Goal: Task Accomplishment & Management: Complete application form

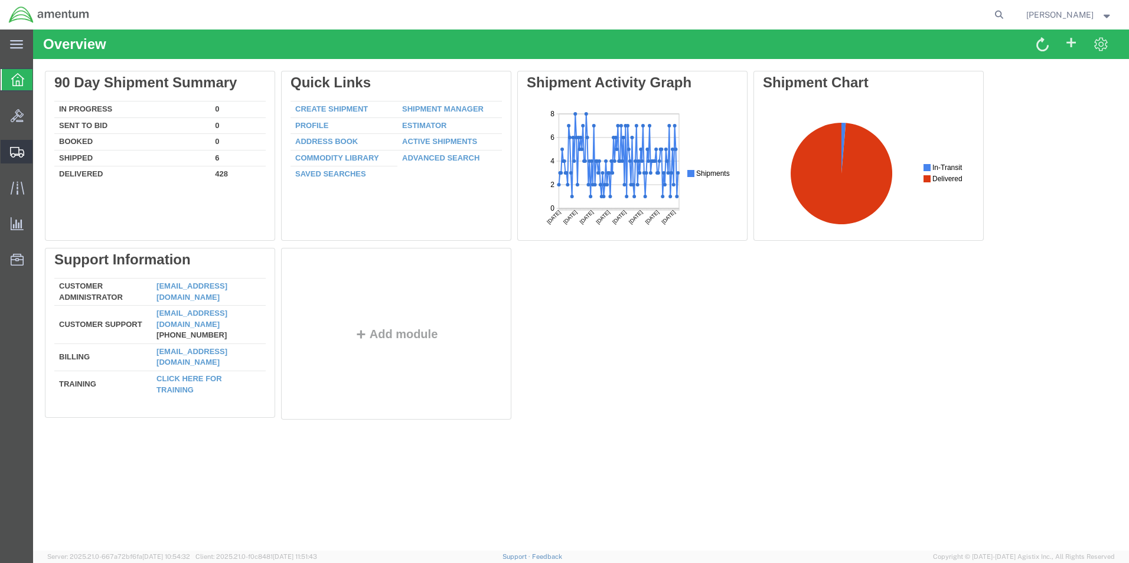
click at [0, 0] on span "Create Shipment" at bounding box center [0, 0] width 0 height 0
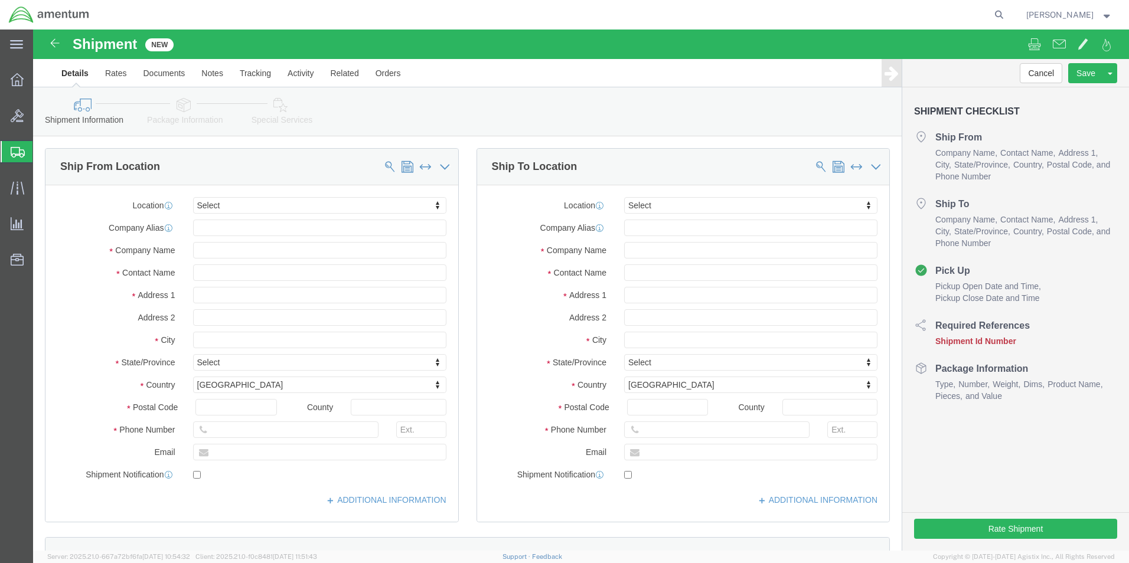
select select
type input "eho"
select select "49929"
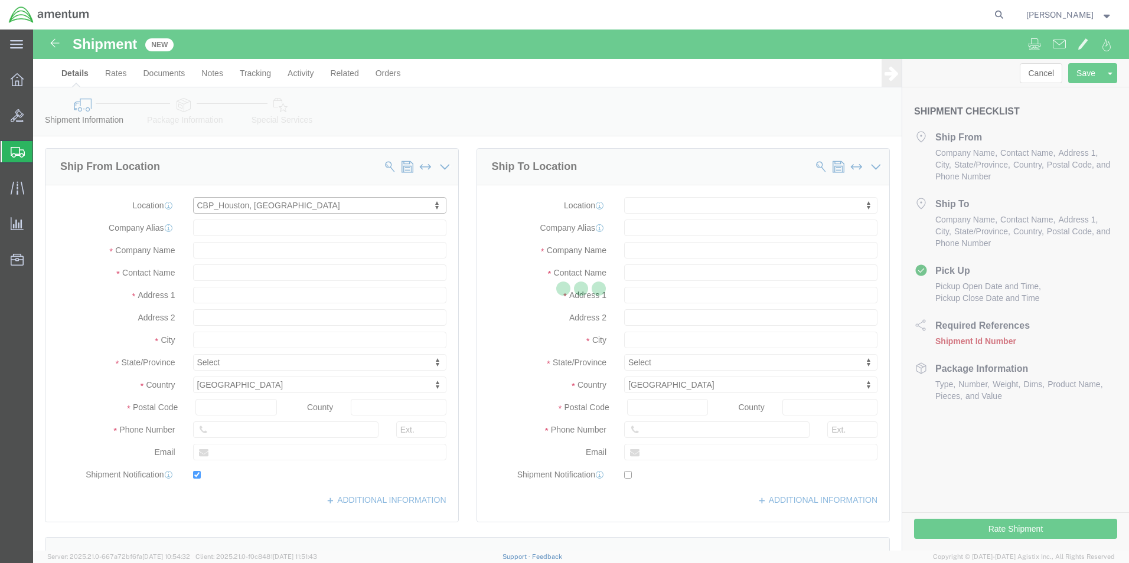
type input "[STREET_ADDRESS][PERSON_NAME]"
type input "Hangar 15A, c/o US CBP"
type input "77303"
type input "[PHONE_NUMBER]"
type input "[PERSON_NAME][EMAIL_ADDRESS][PERSON_NAME][DOMAIN_NAME]"
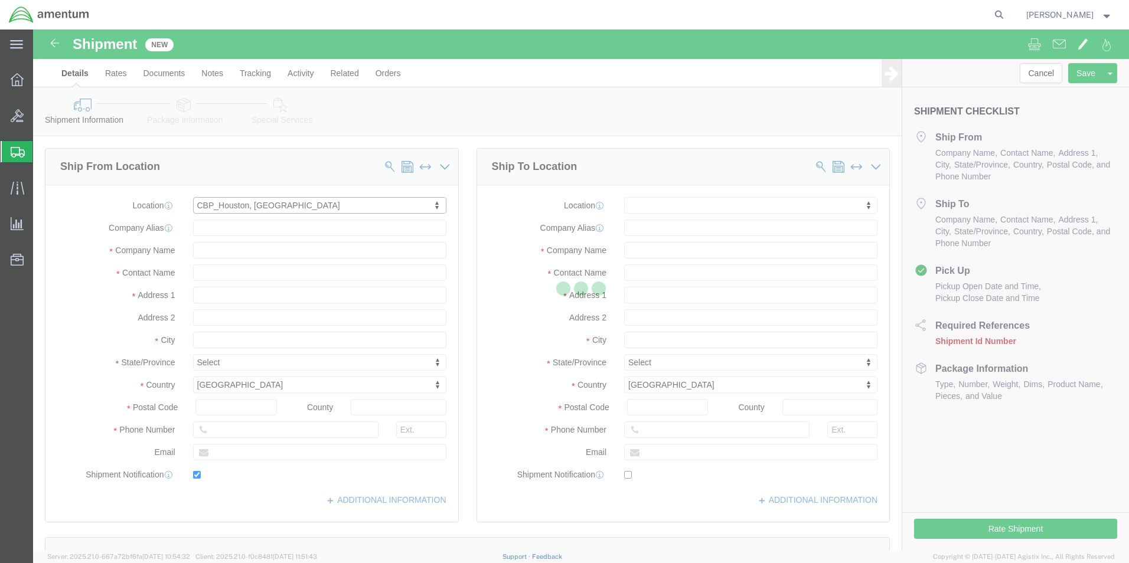
checkbox input "true"
type input "Amentum Services, Inc"
type input "[PERSON_NAME]"
type input "Conroe"
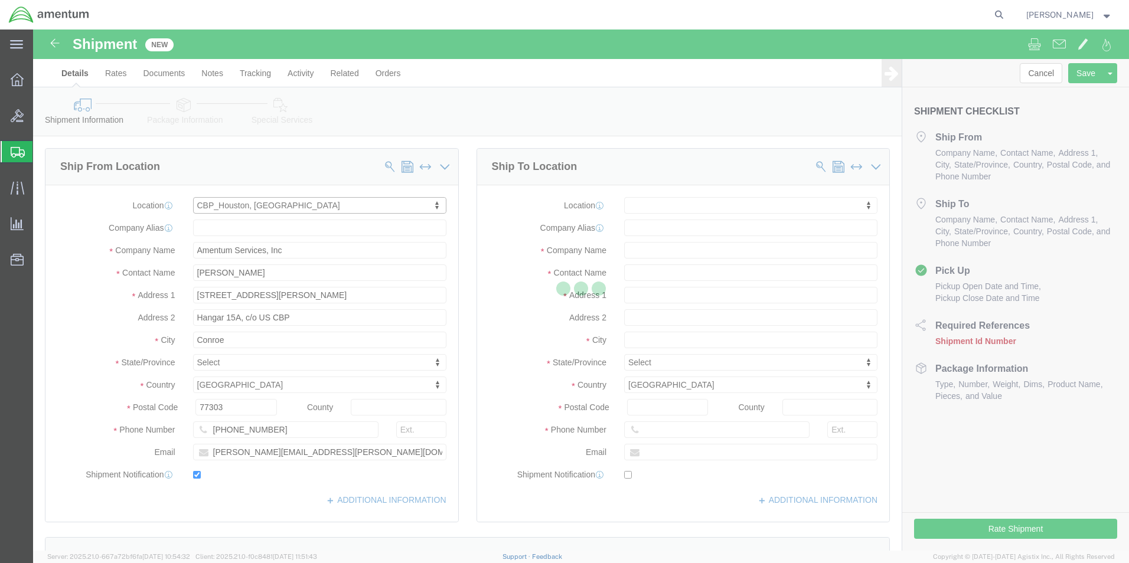
select select "[GEOGRAPHIC_DATA]"
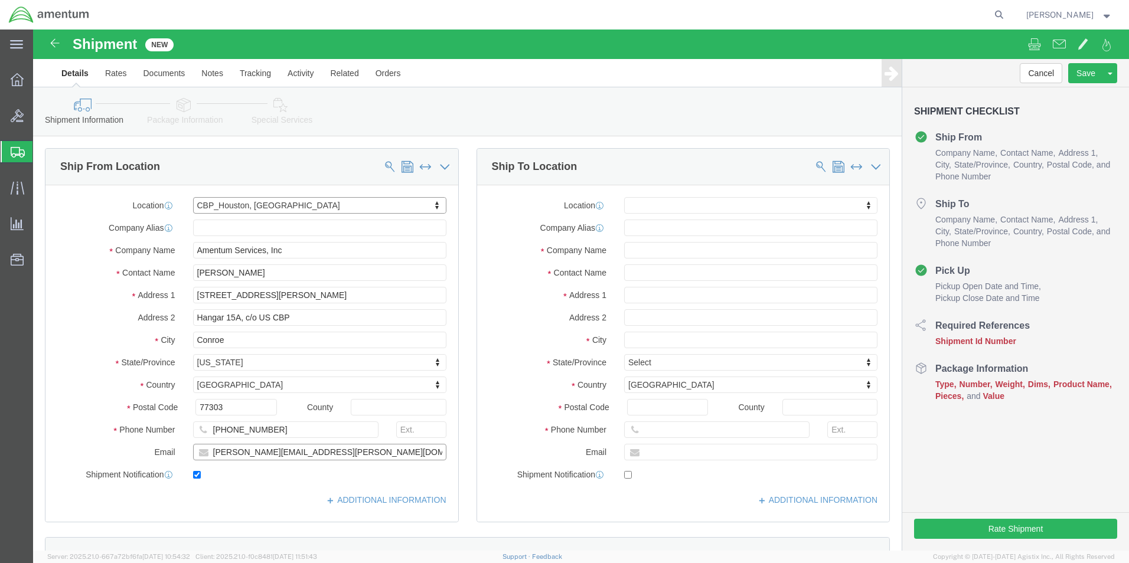
click input "[PERSON_NAME][EMAIL_ADDRESS][PERSON_NAME][DOMAIN_NAME]"
click input "checkbox"
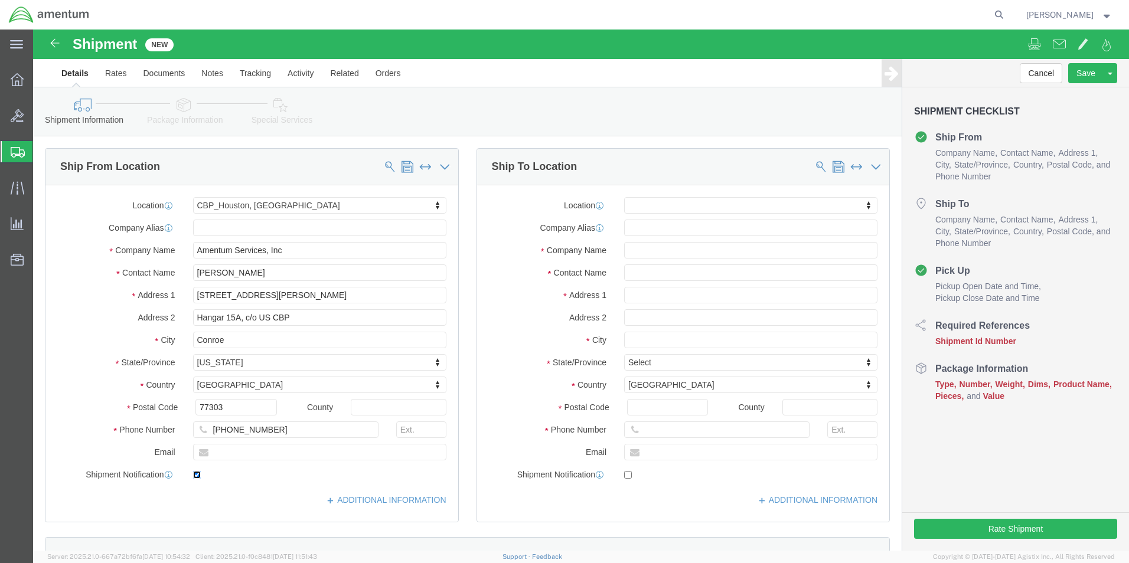
checkbox input "false"
click input "text"
type input "PRE"
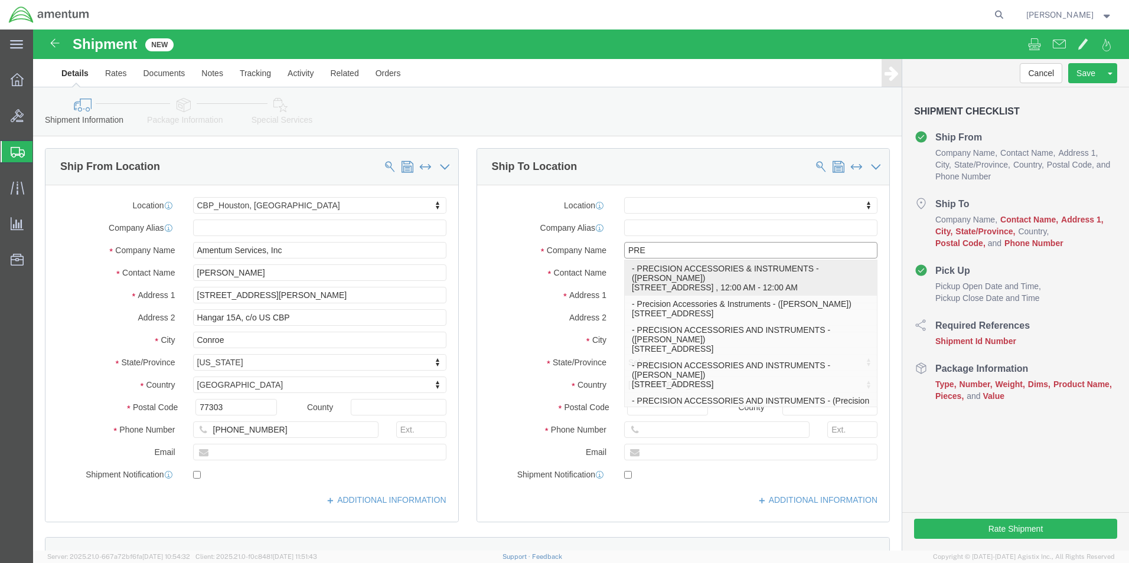
click p "- PRECISION ACCESSORIES & INSTRUMENTS - ([PERSON_NAME]) [STREET_ADDRESS] , 12:0…"
select select
type input "[STREET_ADDRESS]"
type input "30349"
type input "[PHONE_NUMBER]"
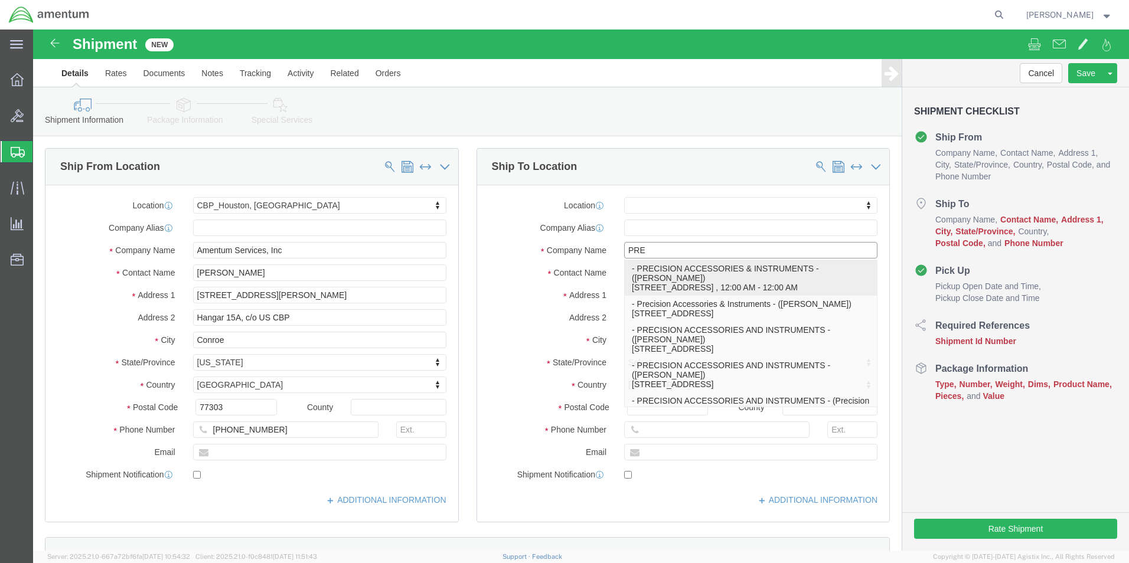
type input "PRECISION ACCESSORIES & INSTRUMENTS"
type input "[PERSON_NAME]"
type input "[GEOGRAPHIC_DATA]"
select select "GA"
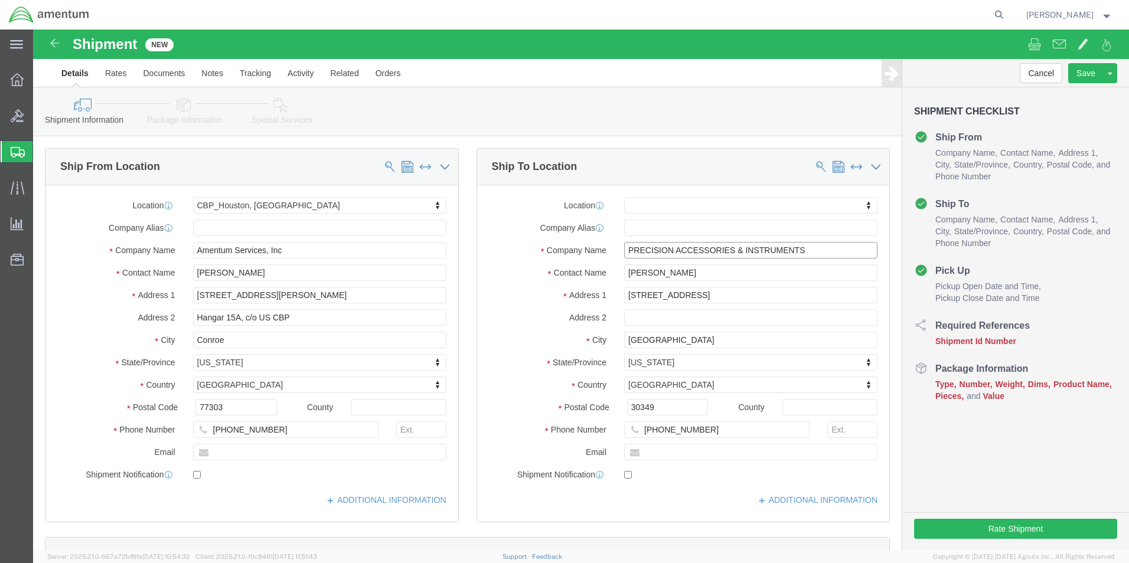
type input "PRECISION ACCESSORIES & INSTRUMENTS"
drag, startPoint x: 664, startPoint y: 240, endPoint x: 572, endPoint y: 243, distance: 92.8
click div "Contact Name [PERSON_NAME]"
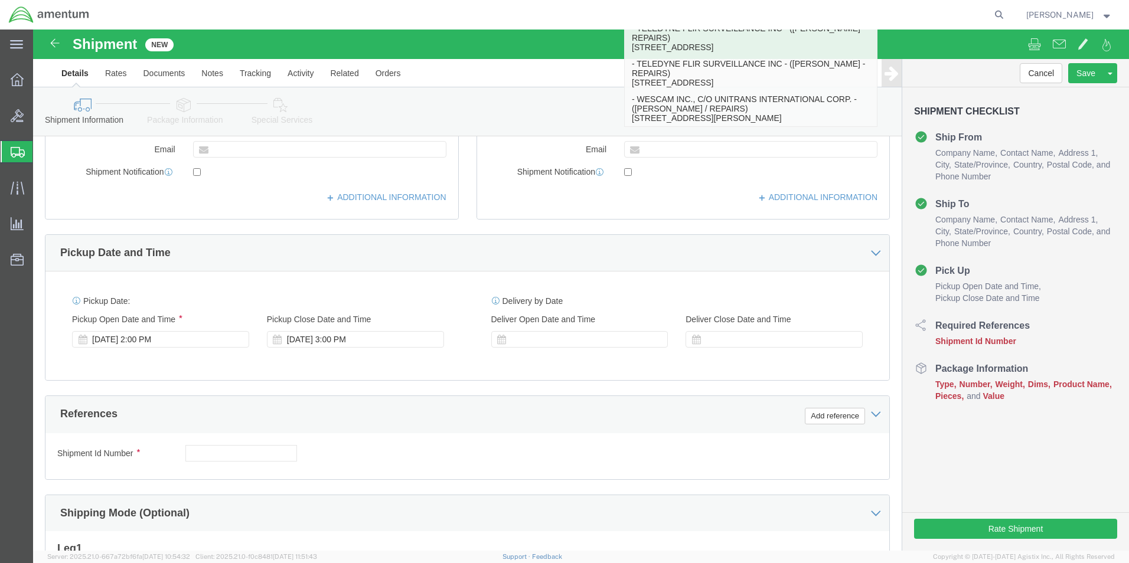
scroll to position [493, 0]
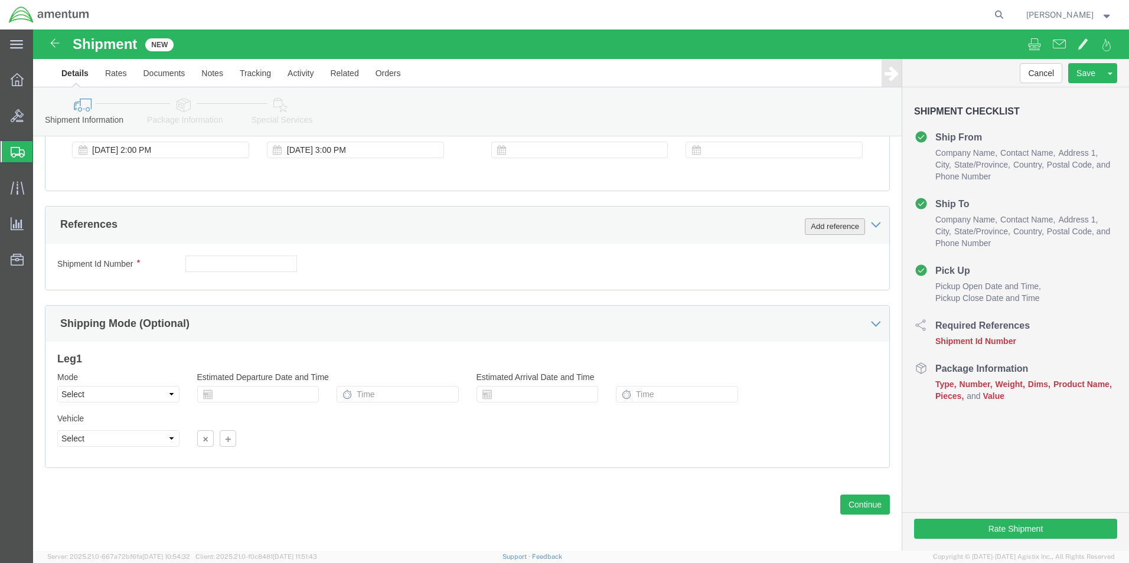
type input "REPAIRS"
click button "Add reference"
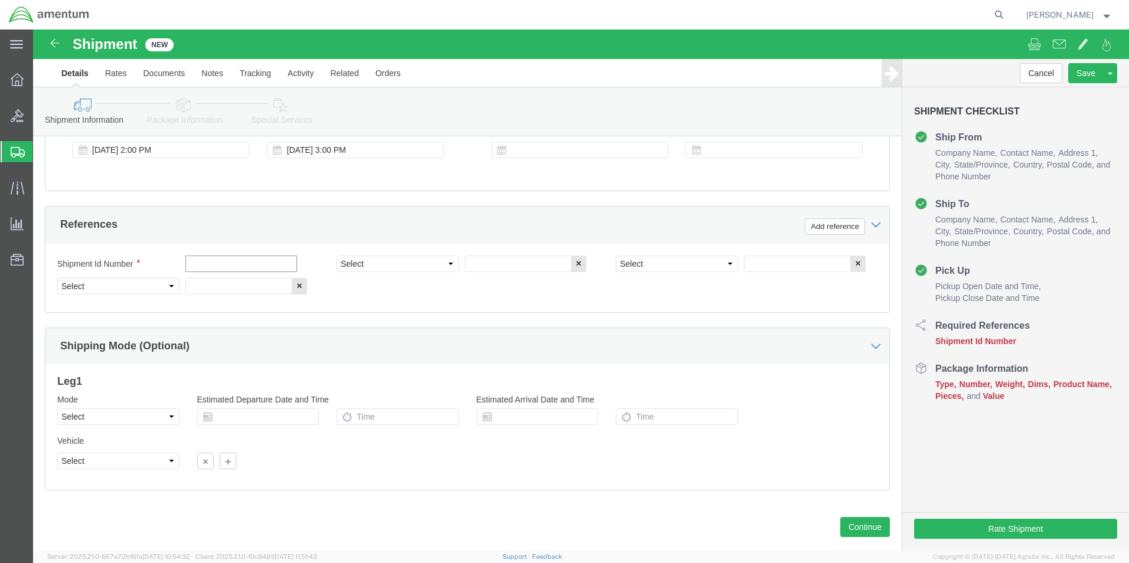
click input "text"
type input "[DATE]"
click select "Select Account Type Activity ID Airline Appointment Number ASN Batch Request # …"
select select "CUSTREF"
click select "Select Account Type Activity ID Airline Appointment Number ASN Batch Request # …"
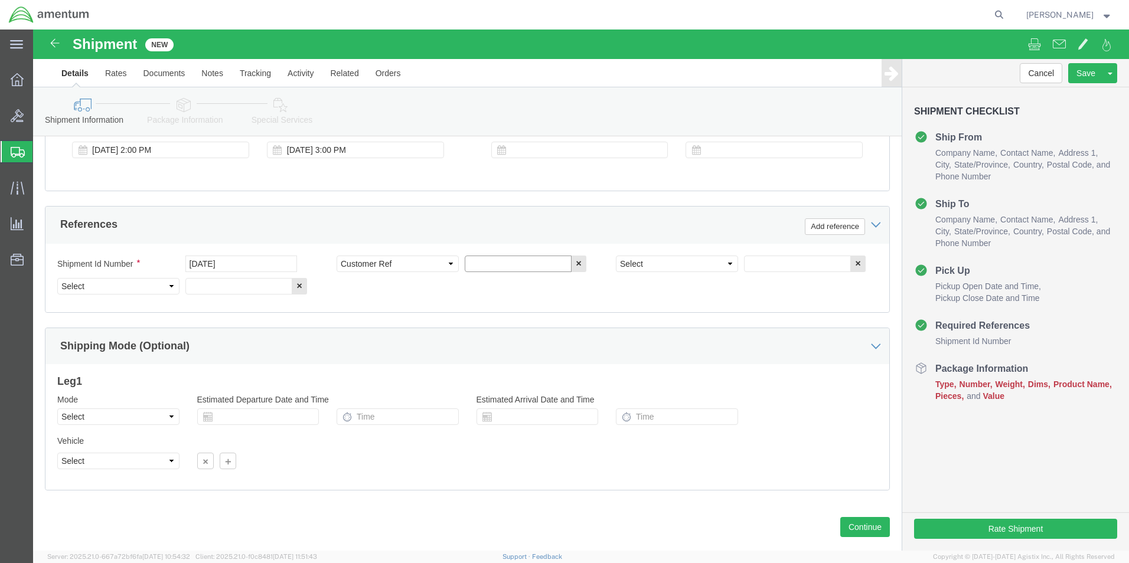
click input "text"
type input "PO: CBP0044988"
click select "Select Account Type Activity ID Airline Appointment Number ASN Batch Request # …"
select select "PROJNUM"
click select "Select Account Type Activity ID Airline Appointment Number ASN Batch Request # …"
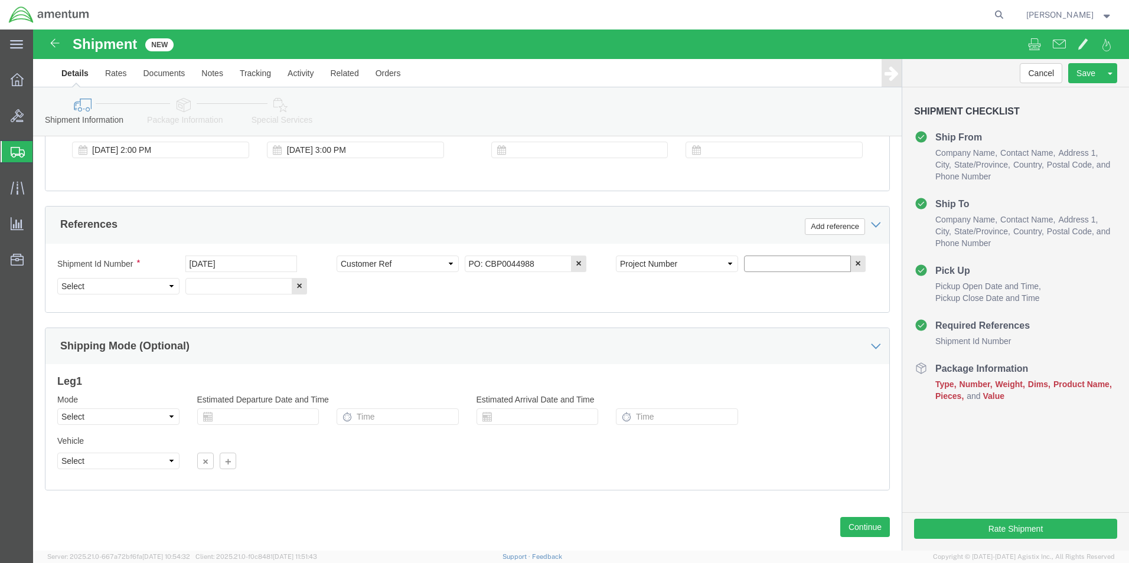
click input "text"
type input "6118.04.03.2219.000.EHO.0000"
click select "Select Account Type Activity ID Airline Appointment Number ASN Batch Request # …"
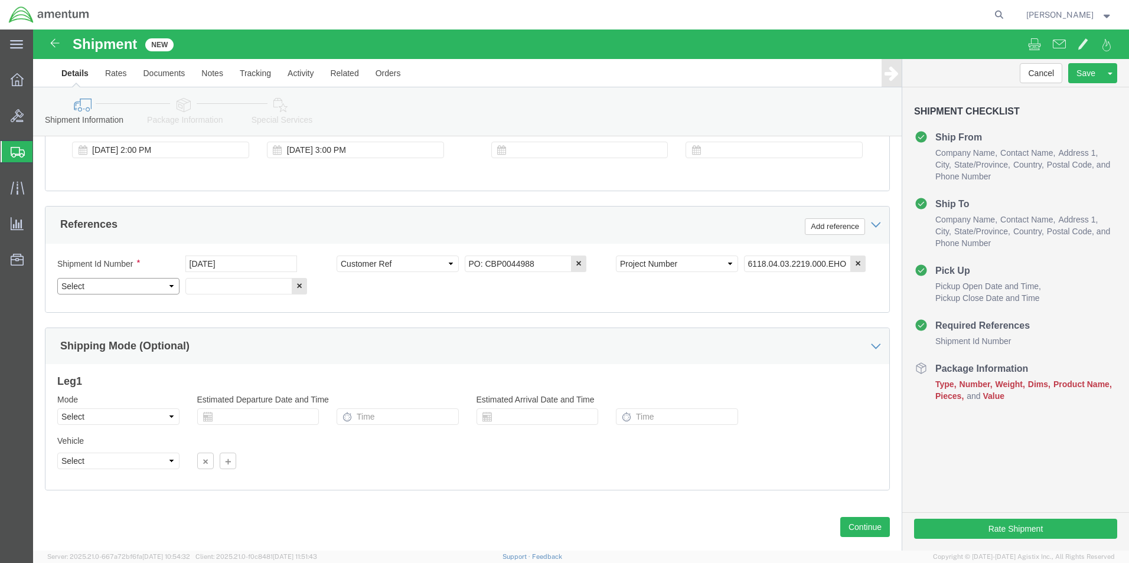
select select "DEPT"
click select "Select Account Type Activity ID Airline Appointment Number ASN Batch Request # …"
click input "text"
type input "CBP"
click button "Continue"
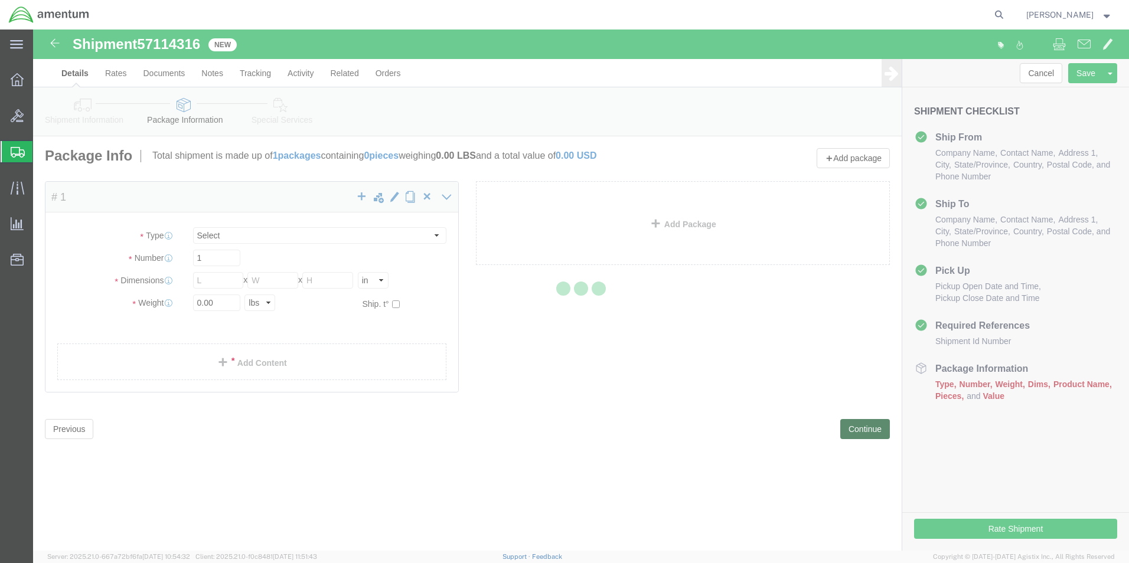
select select "CBOX"
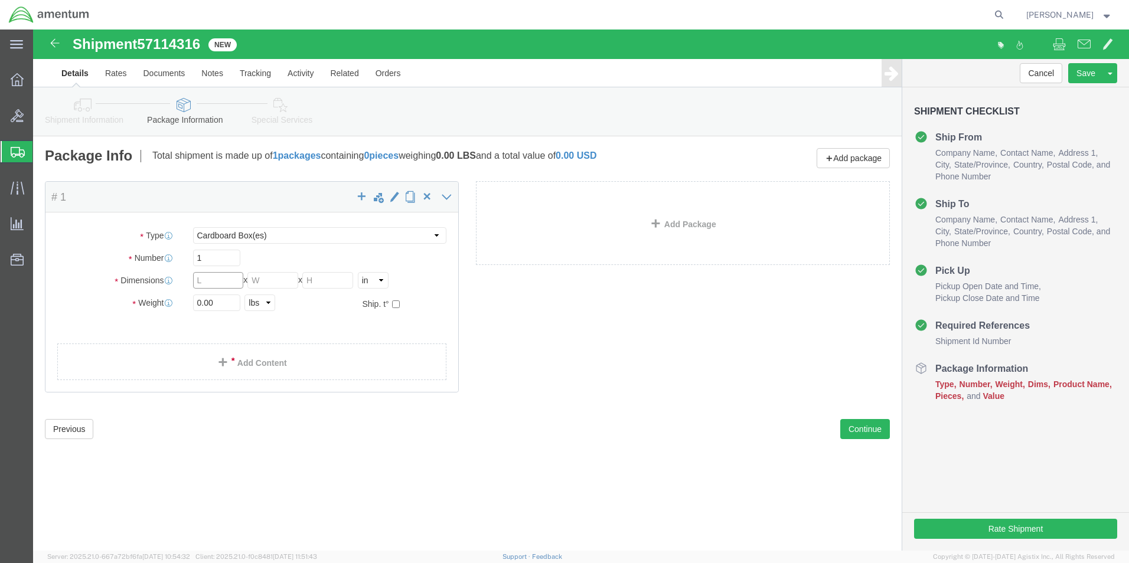
click input "text"
type input "12"
type input "10"
type input "8"
type input "3.0"
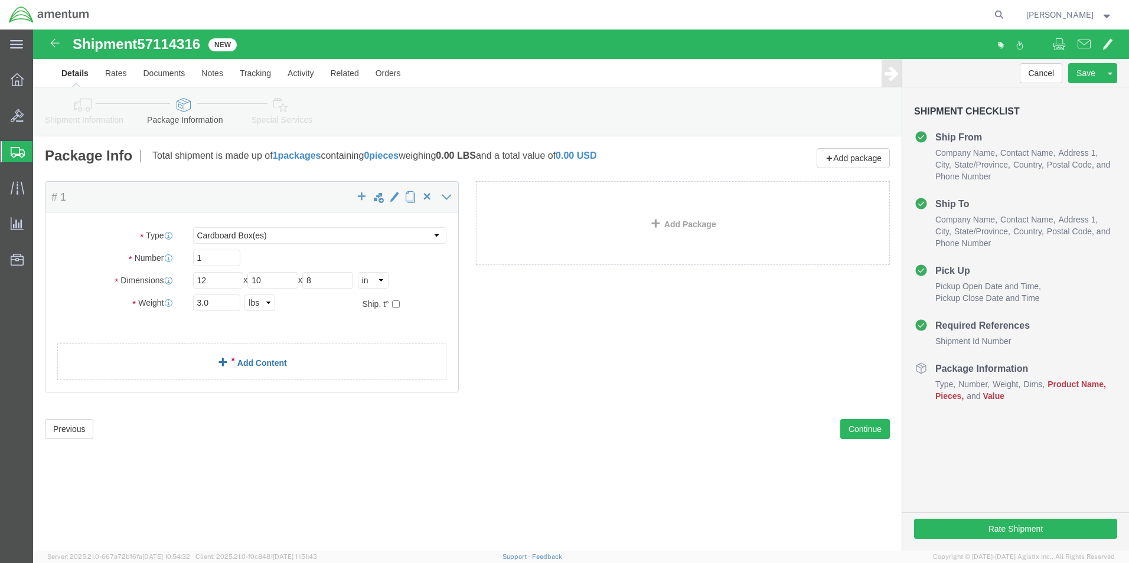
click link "Add Content"
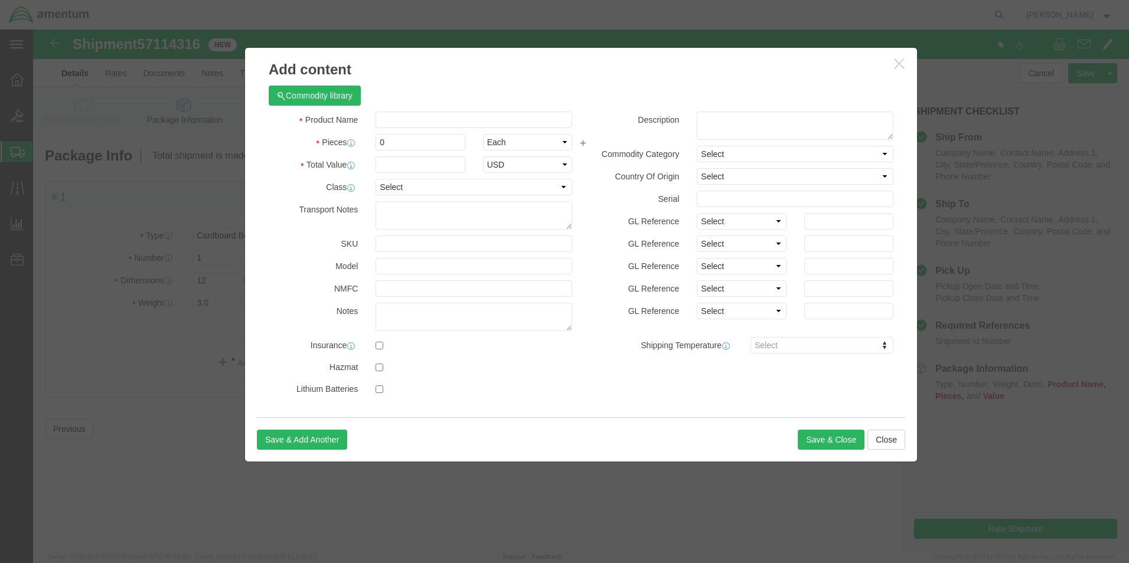
click div "Commodity library"
click input "text"
type input "MASK REPAIR"
type input "1"
type input "15000.00"
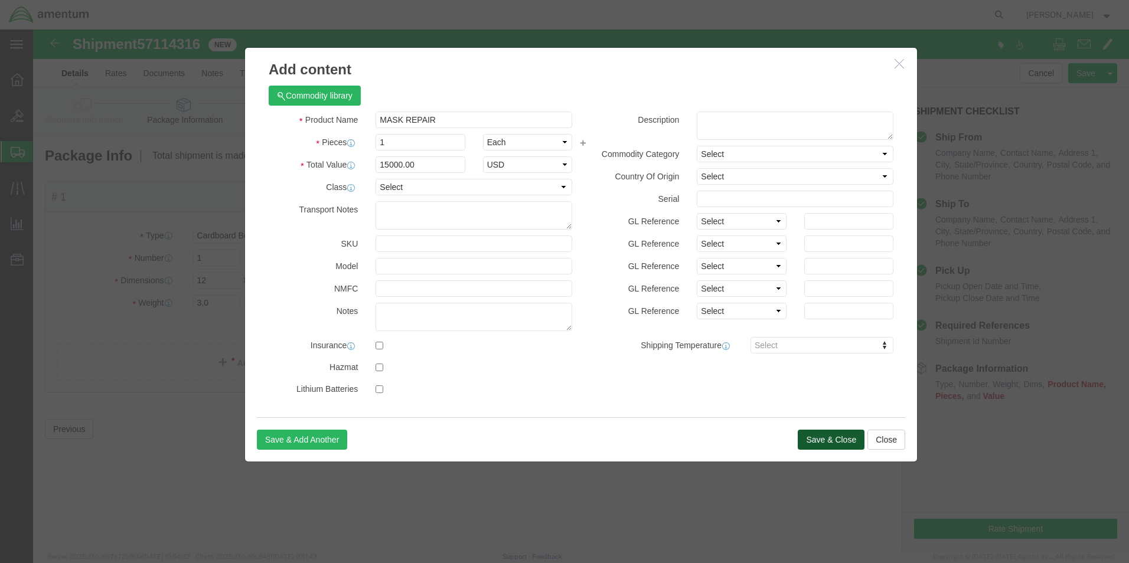
click button "Save & Close"
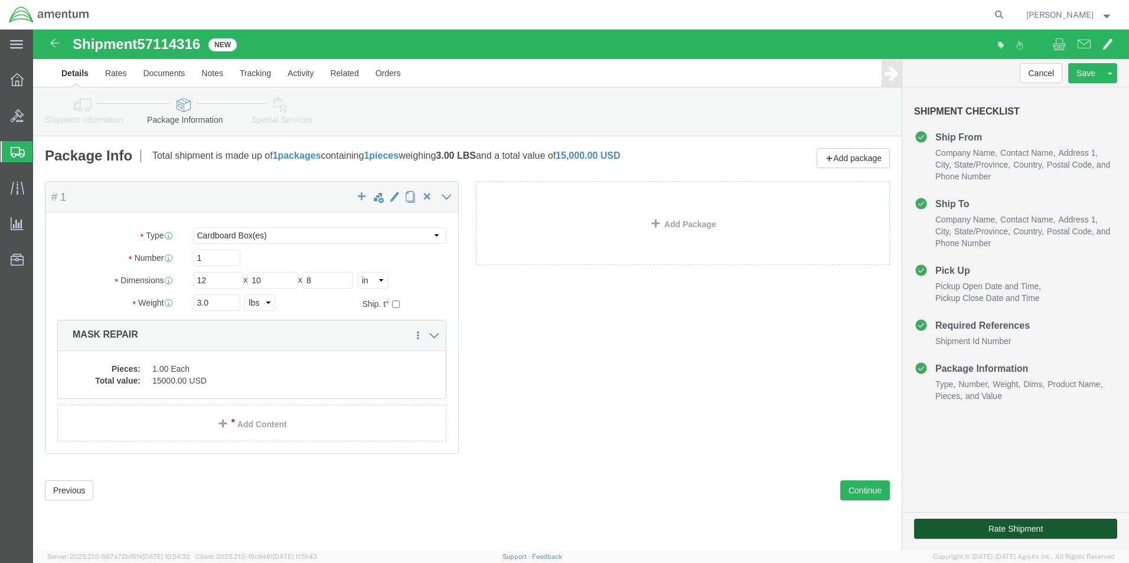
click button "Rate Shipment"
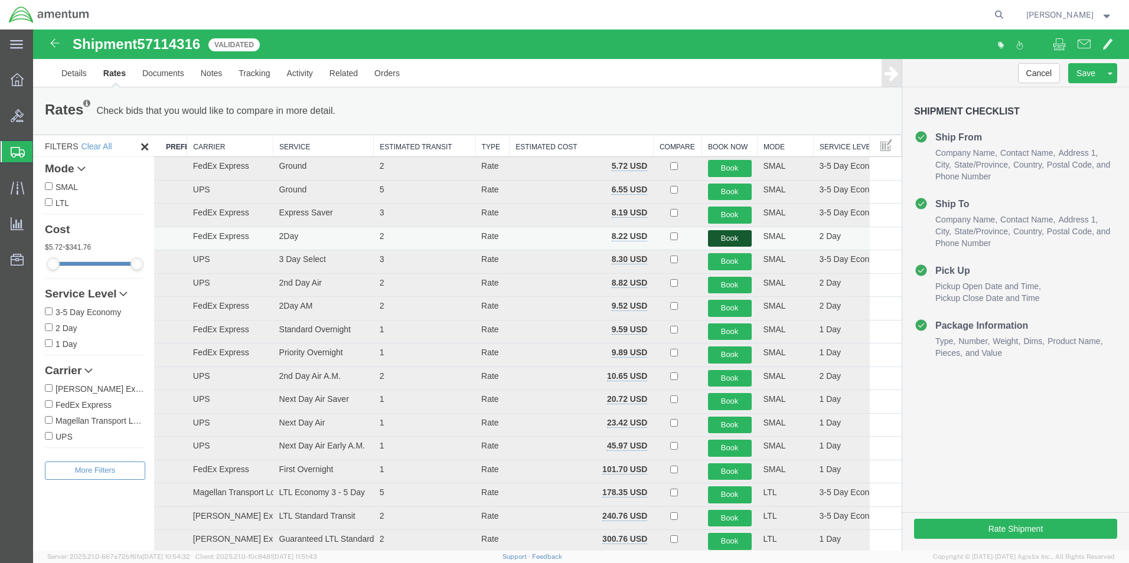
click at [716, 235] on button "Book" at bounding box center [730, 238] width 44 height 17
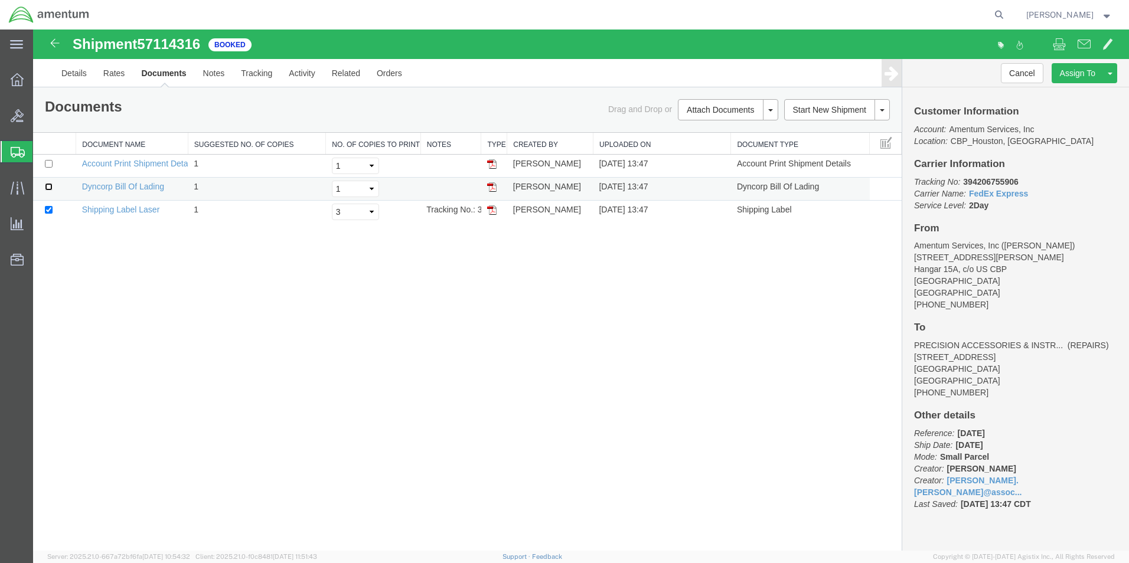
click at [48, 186] on input "checkbox" at bounding box center [49, 187] width 8 height 8
checkbox input "true"
click at [702, 129] on link "Print Documents" at bounding box center [726, 130] width 103 height 18
